Goal: Task Accomplishment & Management: Manage account settings

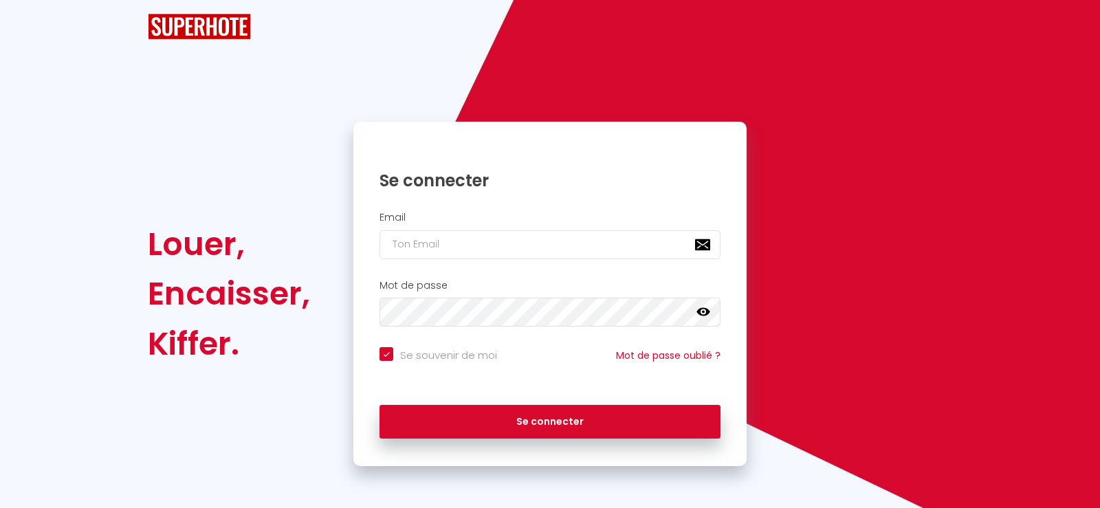
checkbox input "true"
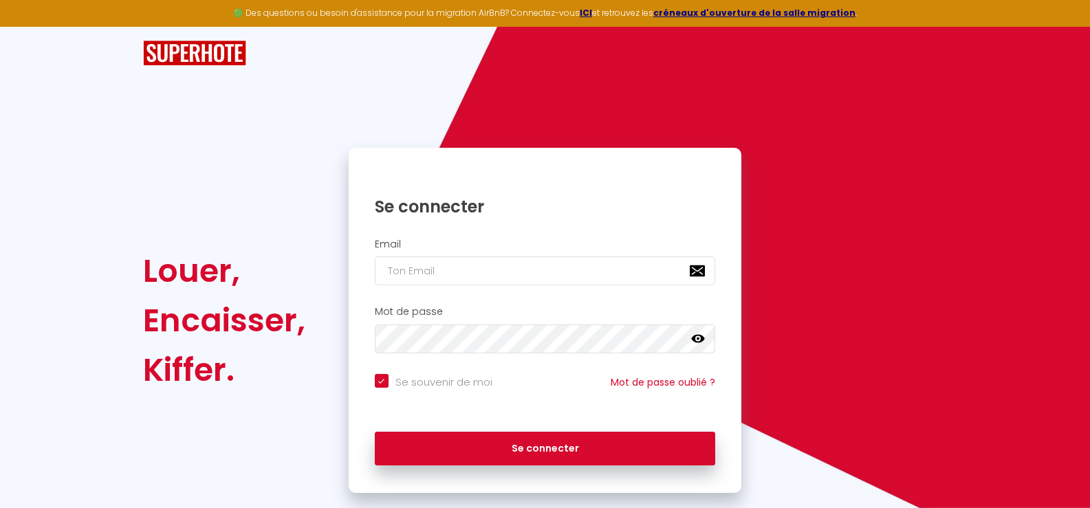
click at [384, 270] on input "email" at bounding box center [545, 271] width 341 height 29
type input "p"
checkbox input "true"
type input "pa"
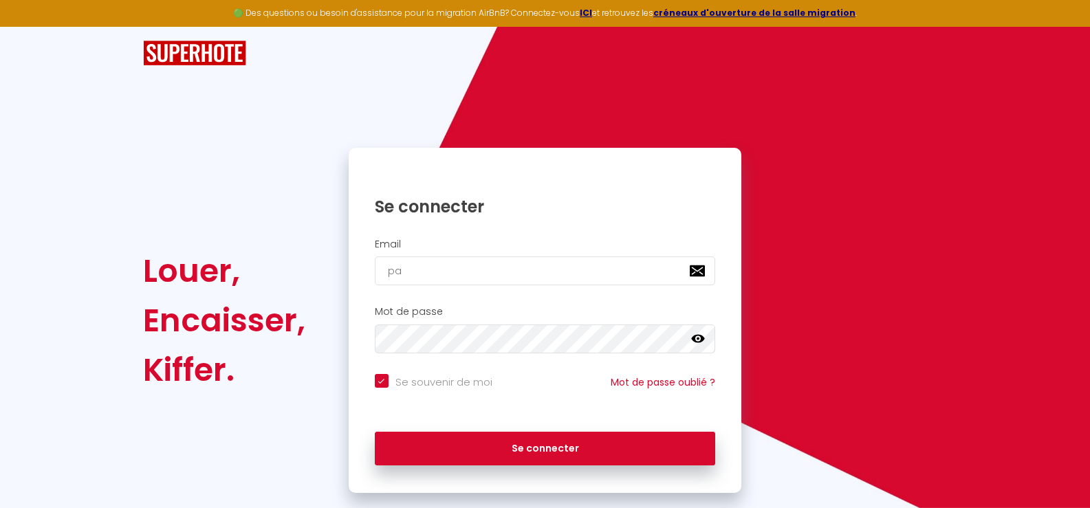
checkbox input "true"
type input "pas"
checkbox input "true"
type input "pasc"
checkbox input "true"
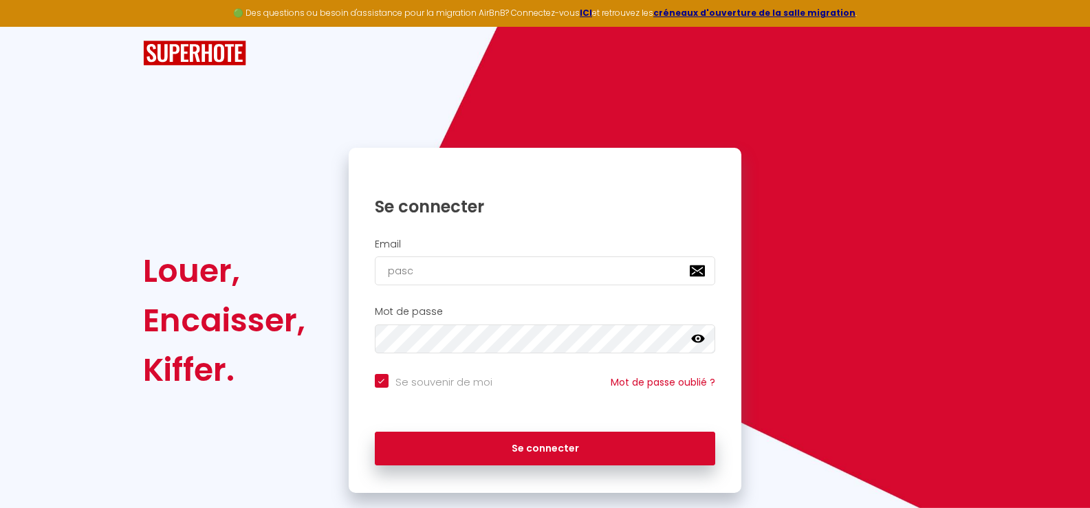
type input "pasca"
checkbox input "true"
type input "[EMAIL_ADDRESS][DOMAIN_NAME]"
click at [375, 432] on button "Se connecter" at bounding box center [545, 449] width 341 height 34
checkbox input "true"
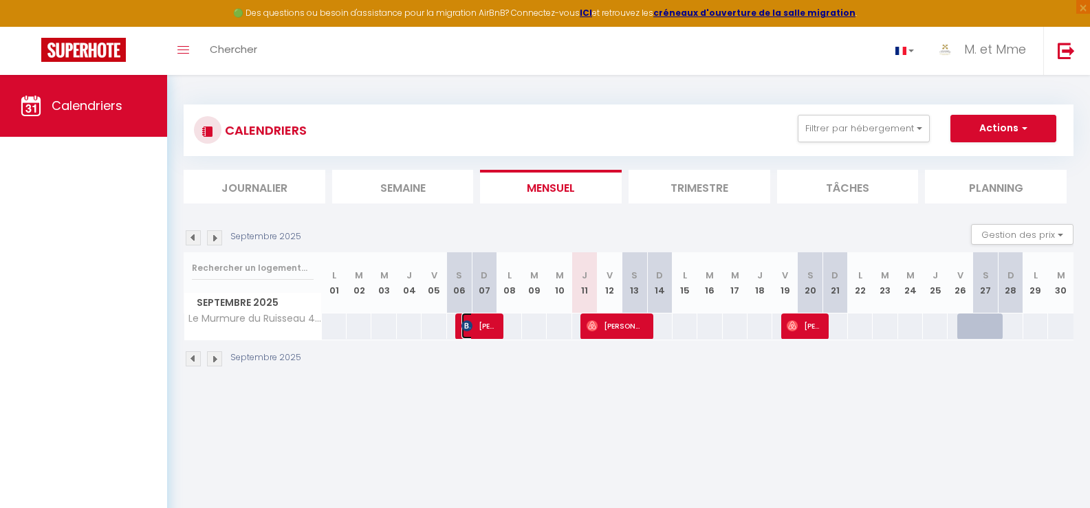
click at [486, 325] on span "[PERSON_NAME]" at bounding box center [477, 326] width 33 height 26
select select "OK"
select select "KO"
select select "0"
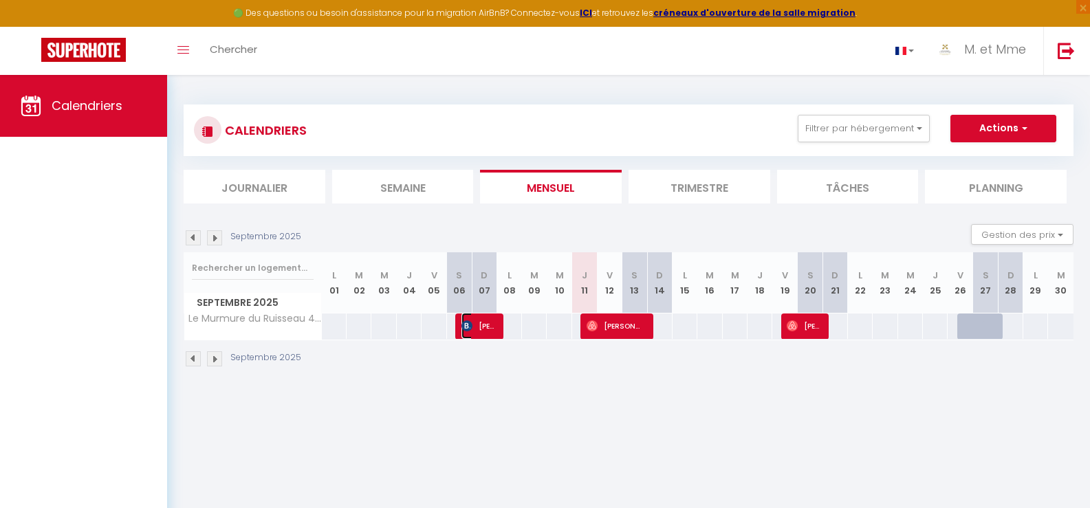
select select "1"
select select
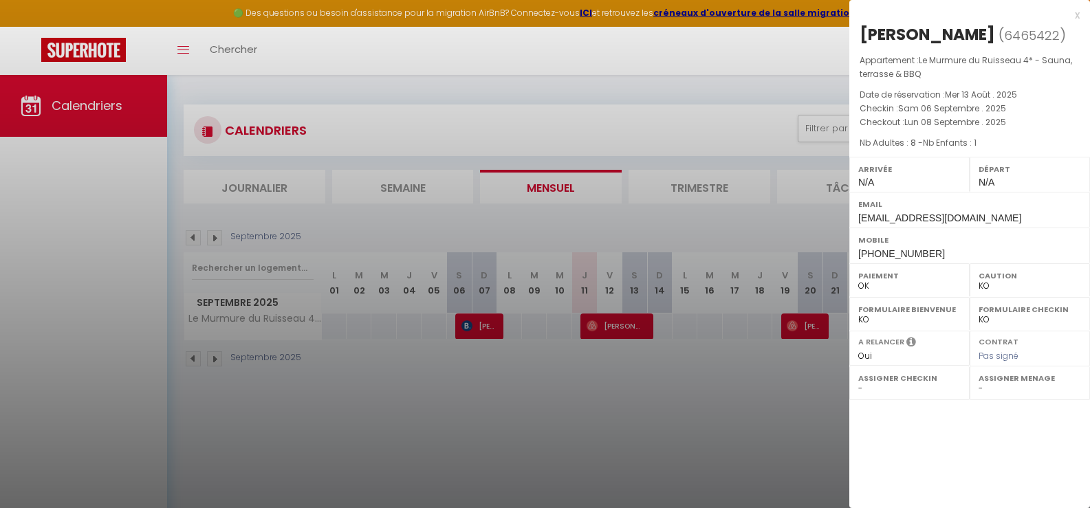
click at [609, 318] on div at bounding box center [545, 254] width 1090 height 508
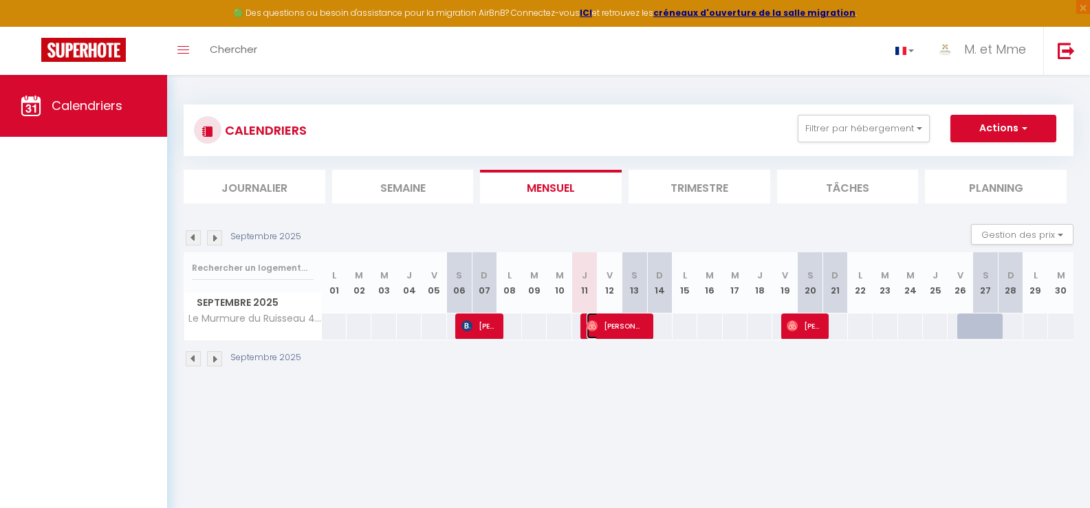
click at [617, 326] on span "[PERSON_NAME]" at bounding box center [616, 326] width 58 height 26
select select "OK"
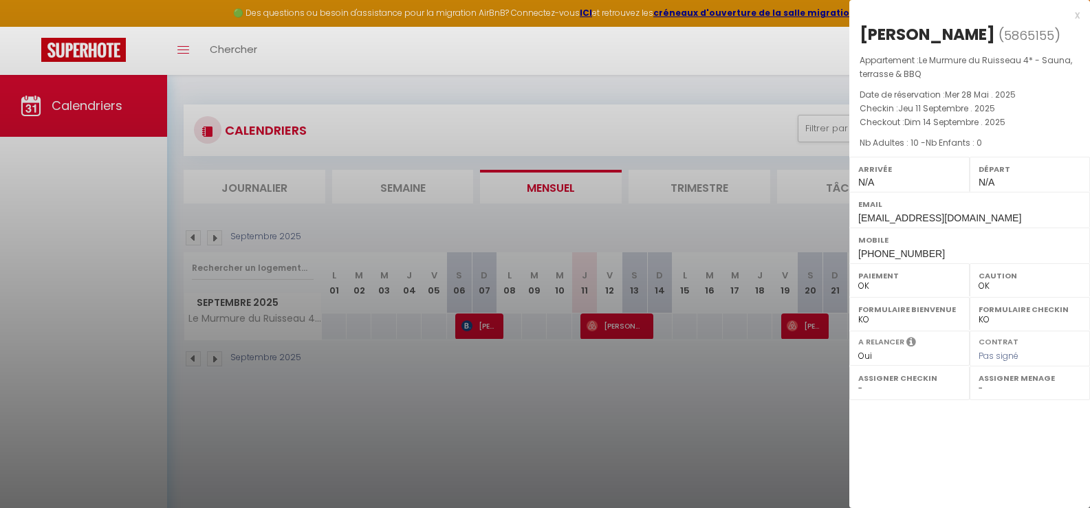
click at [806, 322] on div at bounding box center [545, 254] width 1090 height 508
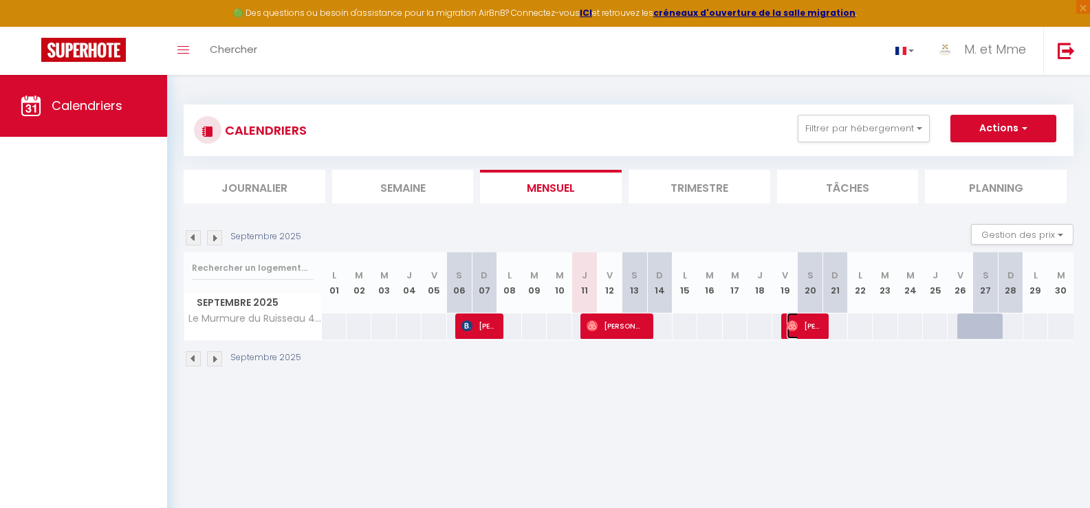
click at [806, 322] on span "[PERSON_NAME]" at bounding box center [803, 326] width 33 height 26
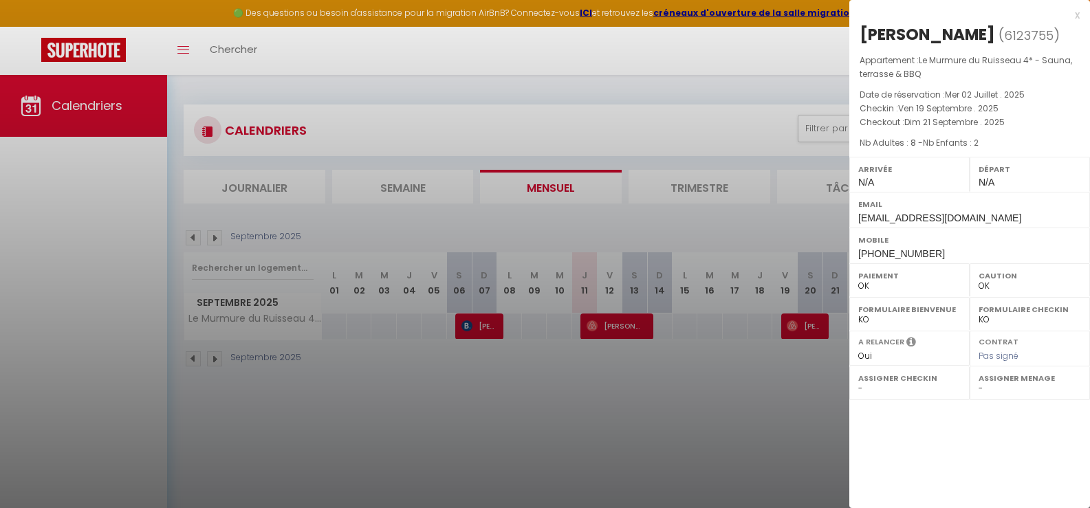
click at [806, 322] on div at bounding box center [545, 254] width 1090 height 508
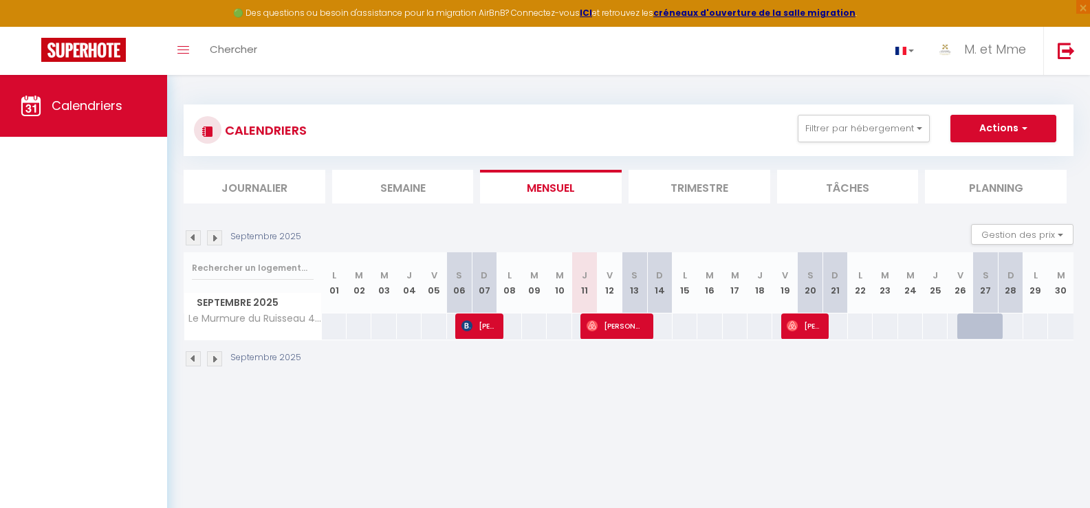
click at [211, 241] on img at bounding box center [214, 237] width 15 height 15
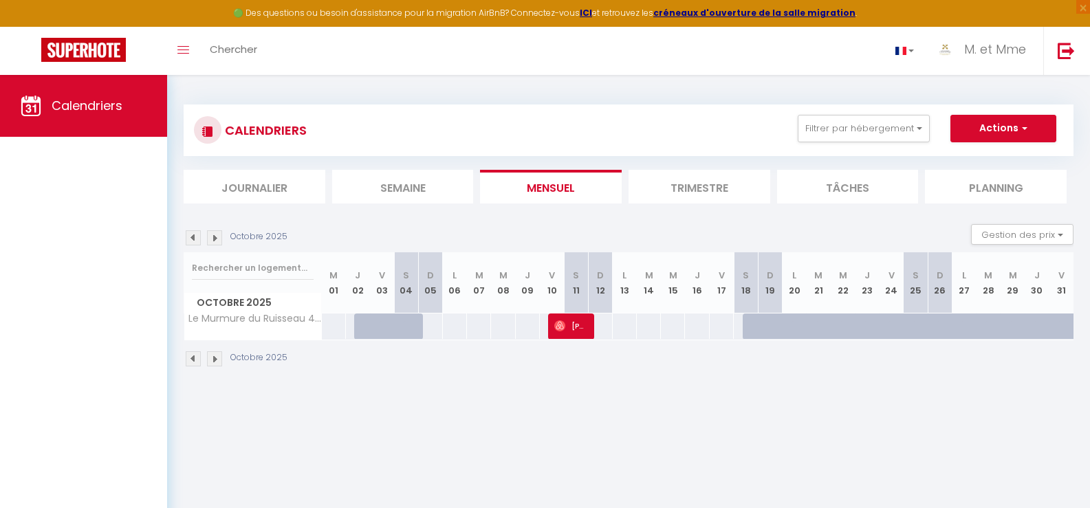
click at [214, 240] on img at bounding box center [214, 237] width 15 height 15
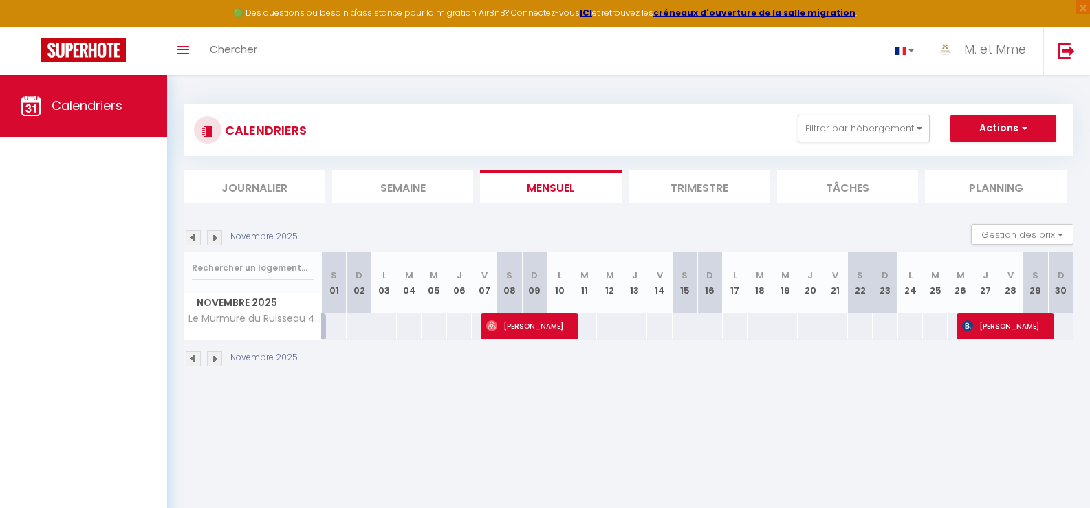
click at [214, 240] on img at bounding box center [214, 237] width 15 height 15
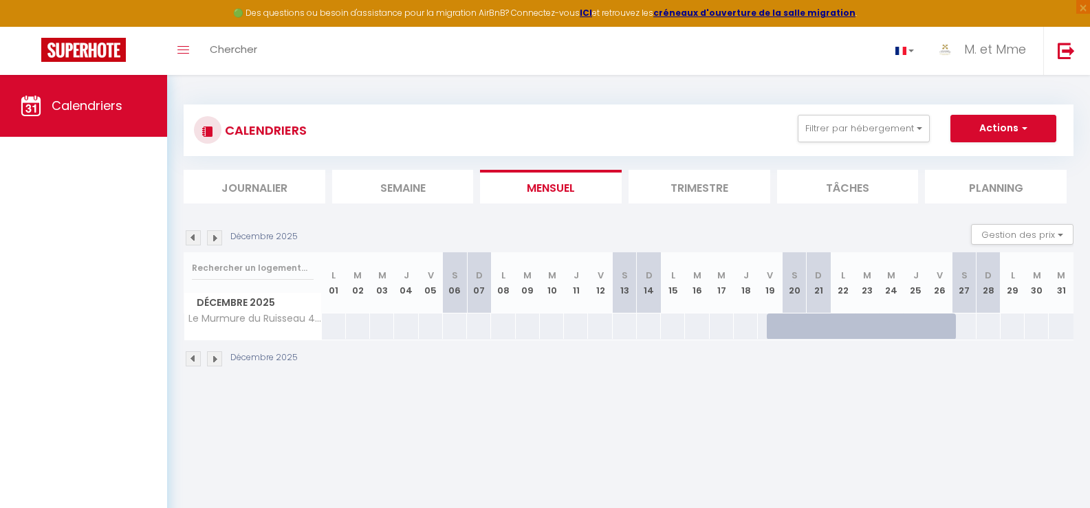
click at [214, 240] on img at bounding box center [214, 237] width 15 height 15
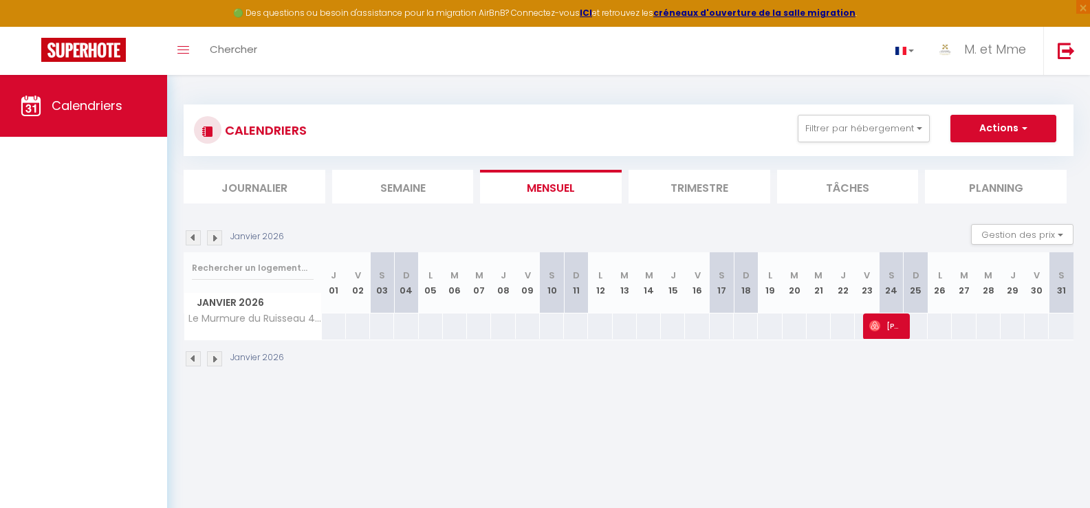
click at [214, 240] on img at bounding box center [214, 237] width 15 height 15
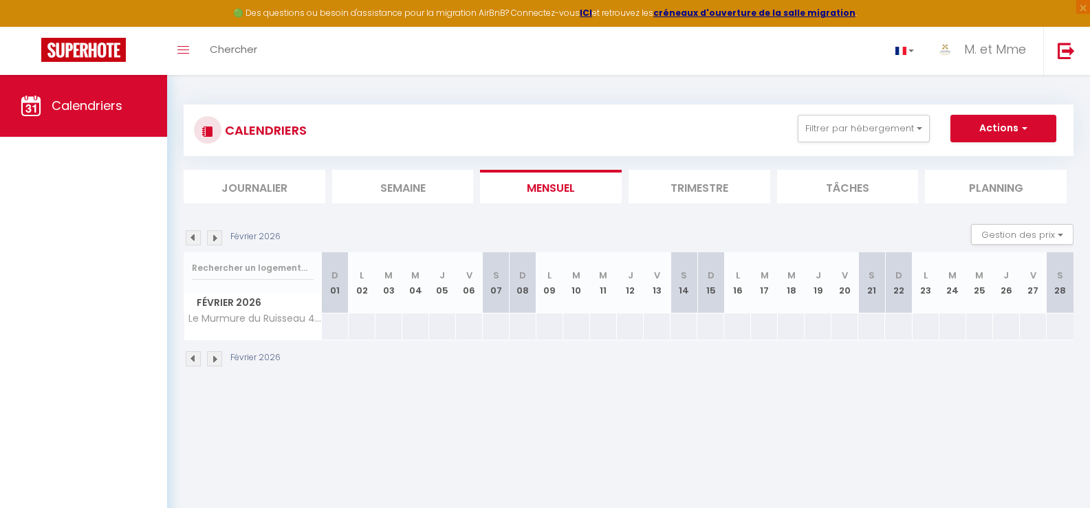
click at [214, 240] on img at bounding box center [214, 237] width 15 height 15
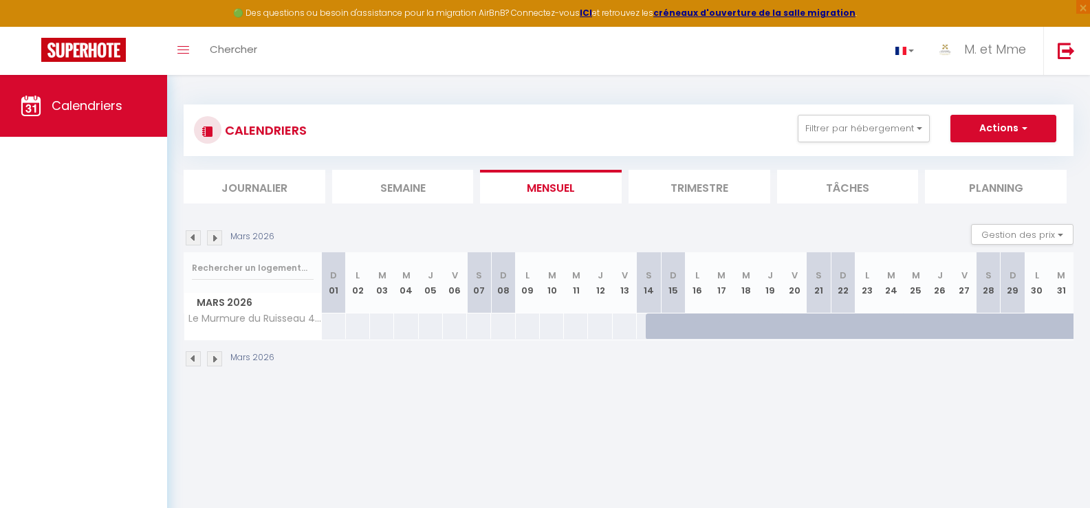
click at [214, 240] on img at bounding box center [214, 237] width 15 height 15
